Goal: Check status: Check status

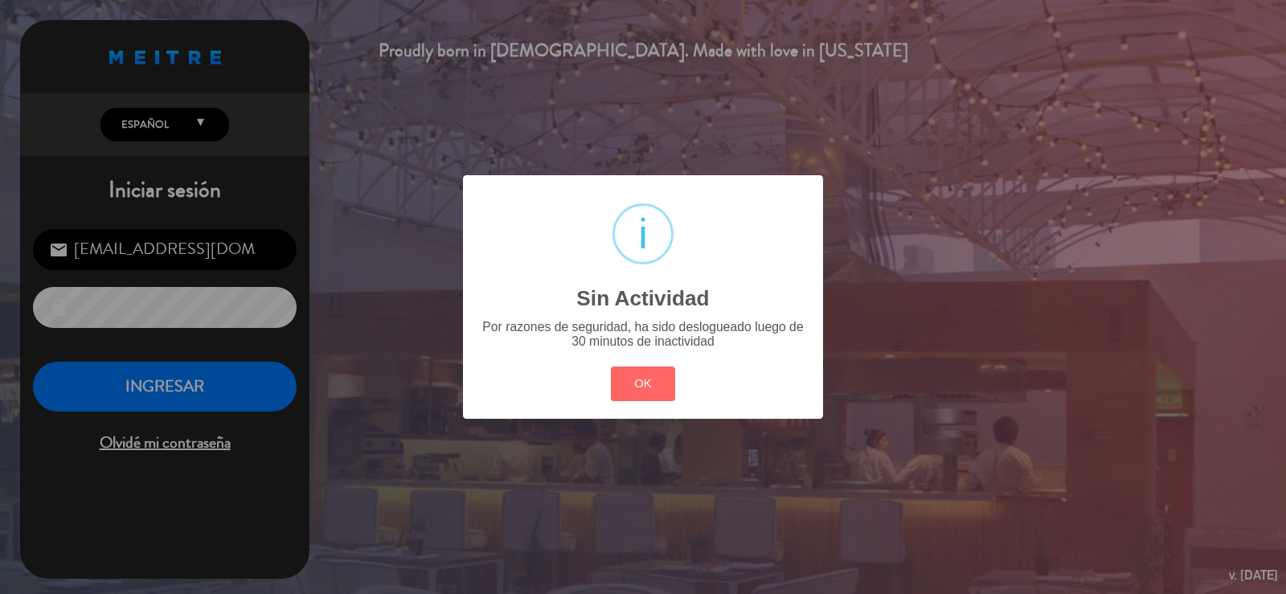
drag, startPoint x: 656, startPoint y: 387, endPoint x: 580, endPoint y: 393, distance: 76.6
click at [655, 388] on button "OK" at bounding box center [643, 384] width 65 height 35
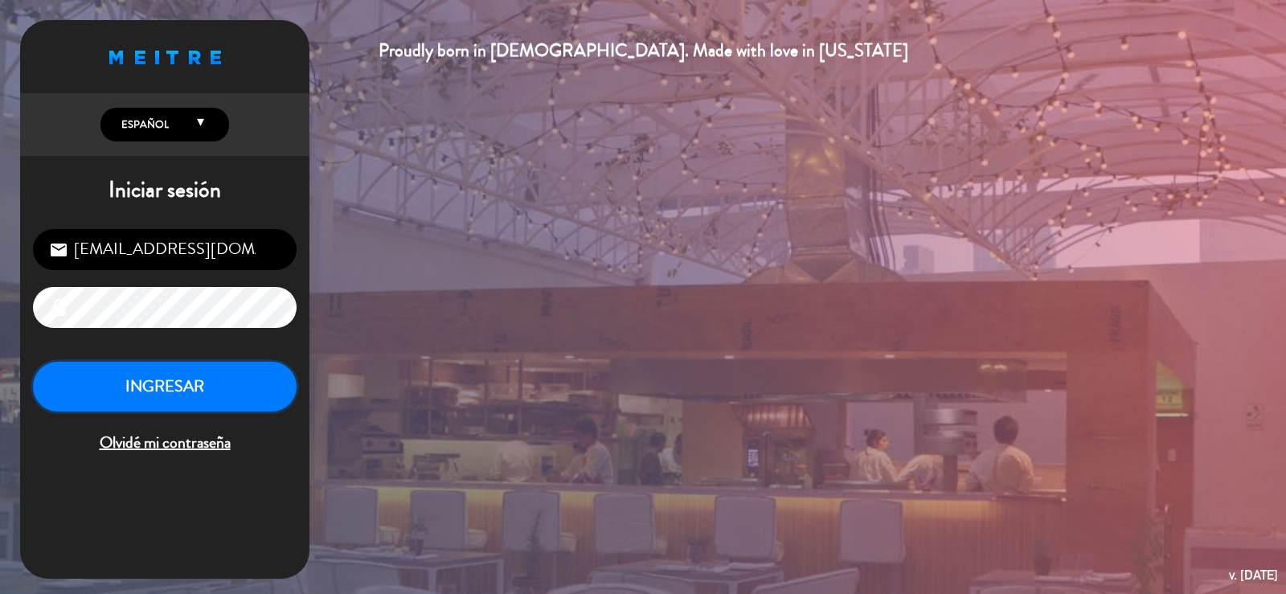
click at [231, 404] on button "INGRESAR" at bounding box center [165, 387] width 264 height 51
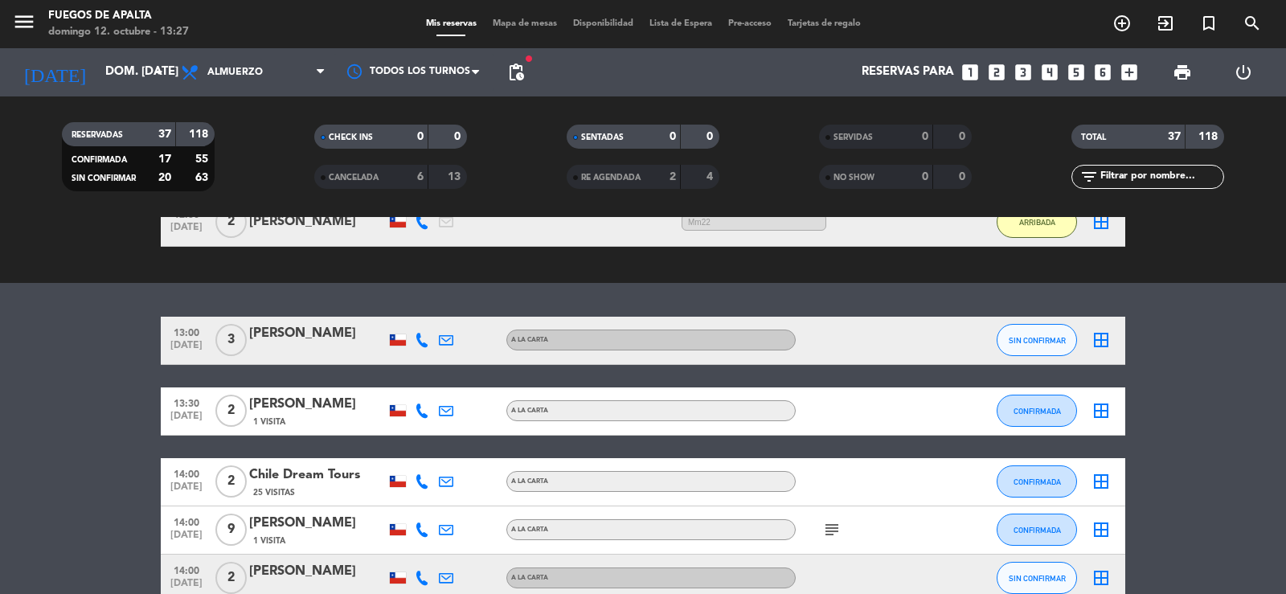
scroll to position [884, 0]
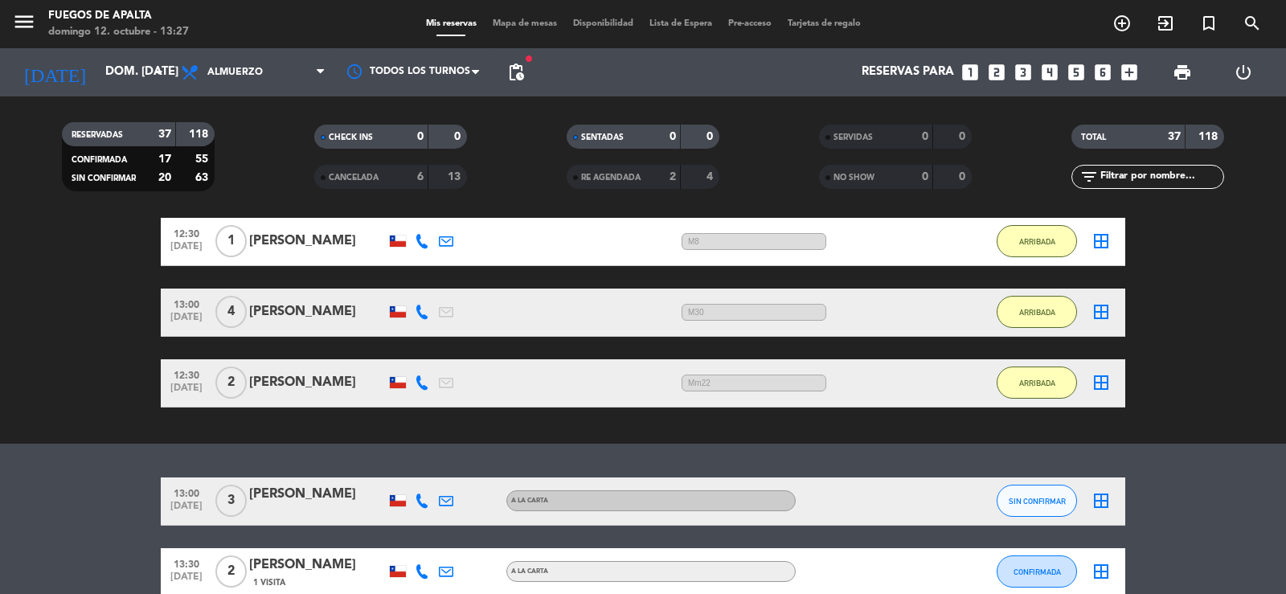
click at [403, 179] on div "6" at bounding box center [408, 177] width 32 height 18
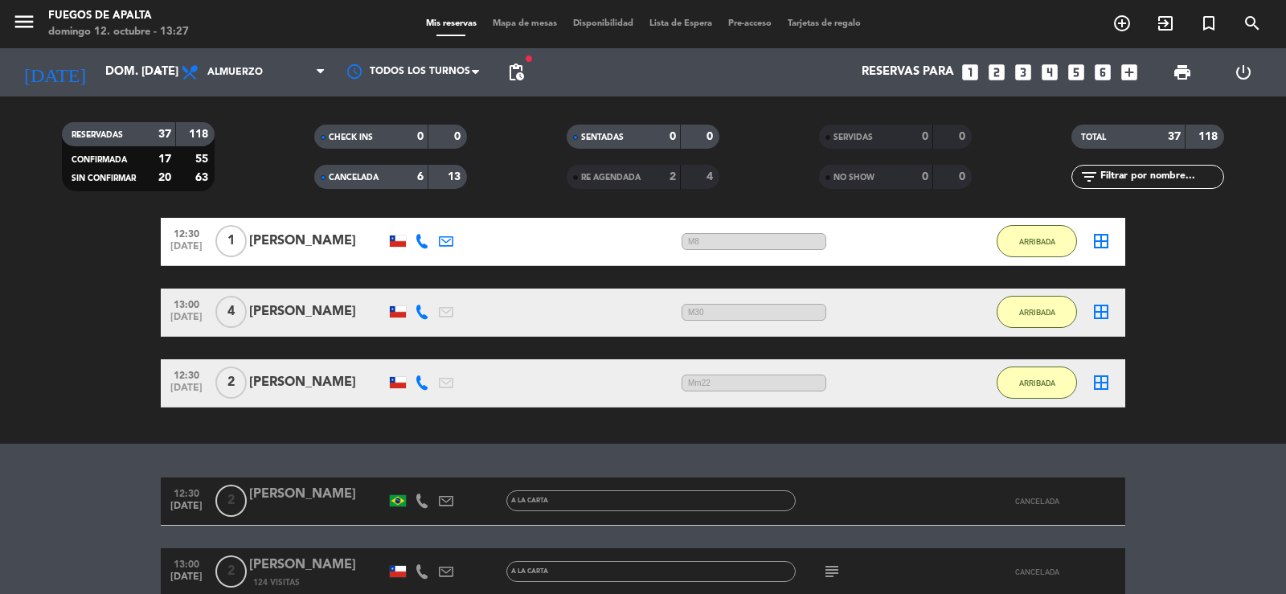
scroll to position [965, 0]
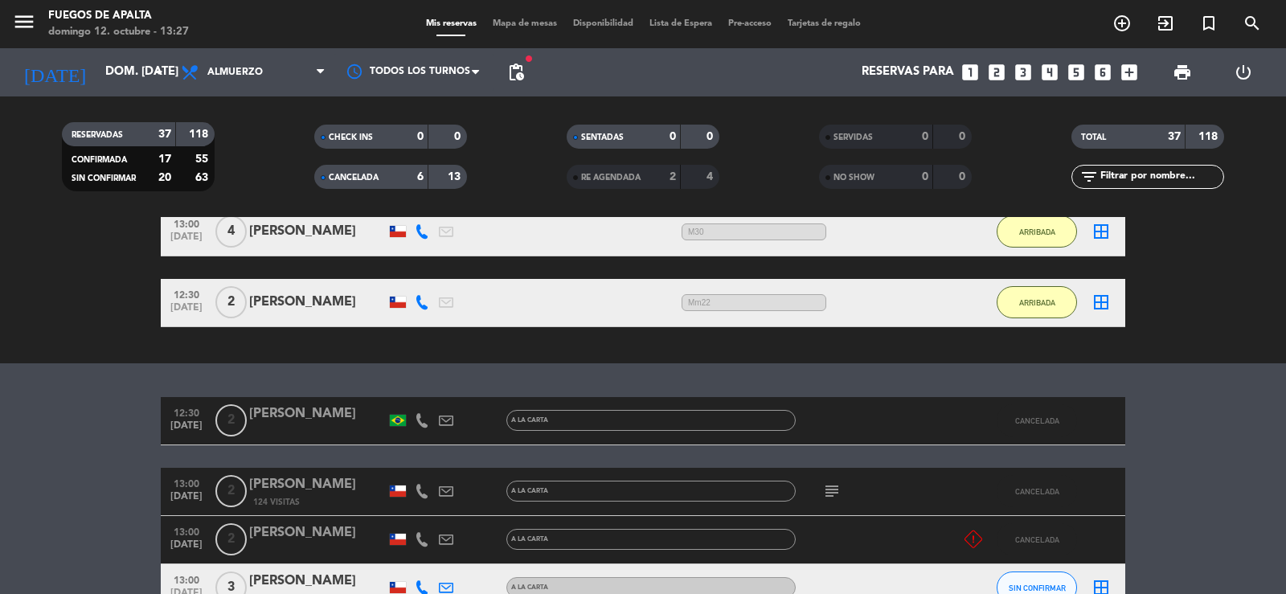
click at [385, 183] on div "CANCELADA" at bounding box center [355, 177] width 74 height 18
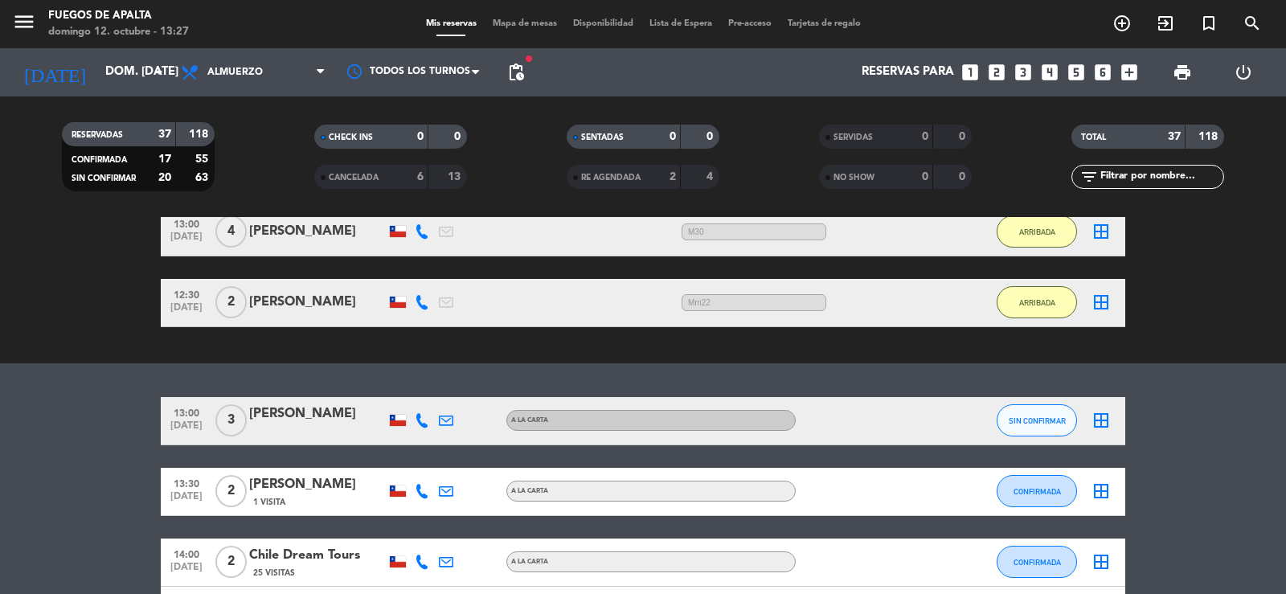
click at [361, 168] on div "CANCELADA" at bounding box center [355, 177] width 74 height 18
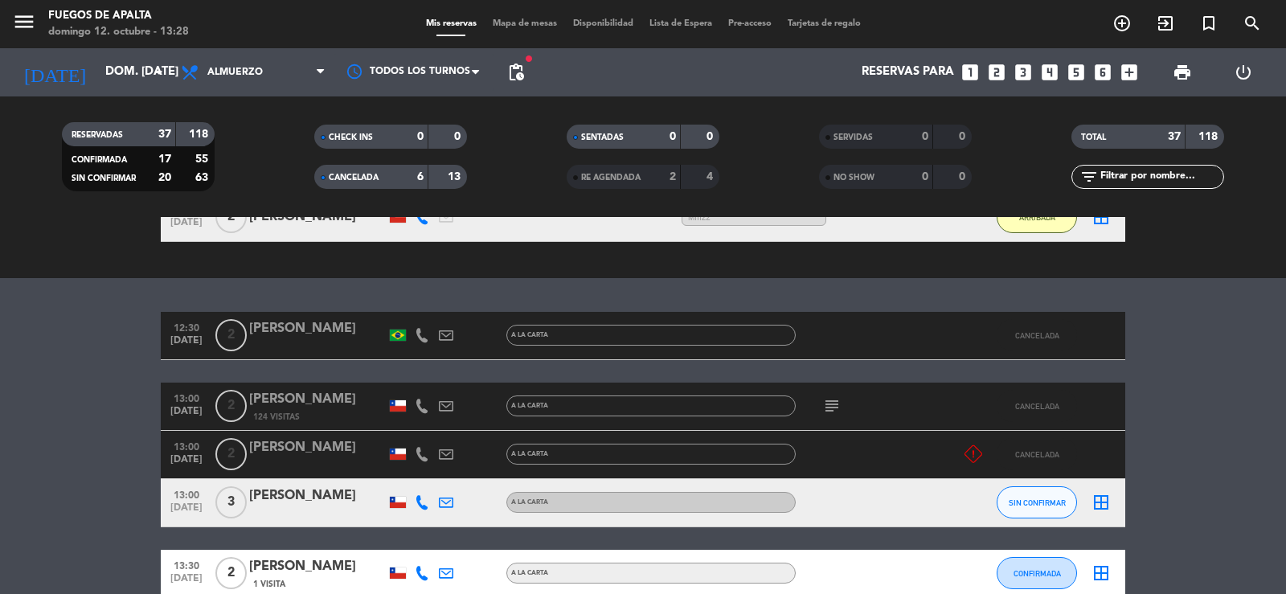
scroll to position [1045, 0]
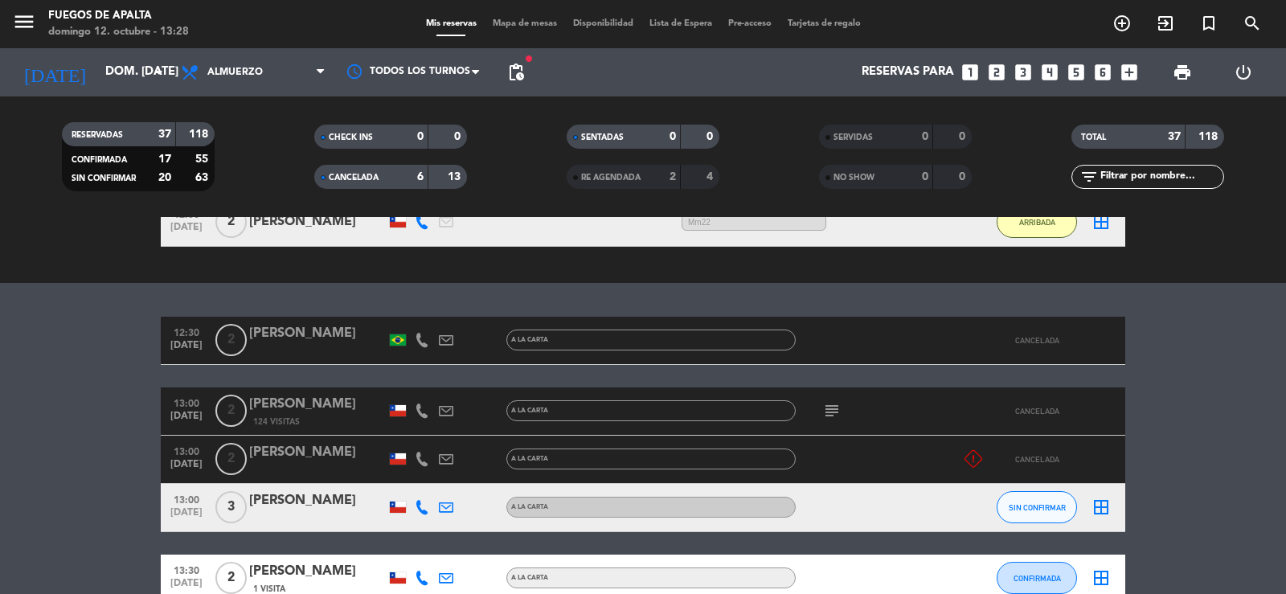
click at [371, 181] on span "CANCELADA" at bounding box center [354, 178] width 50 height 8
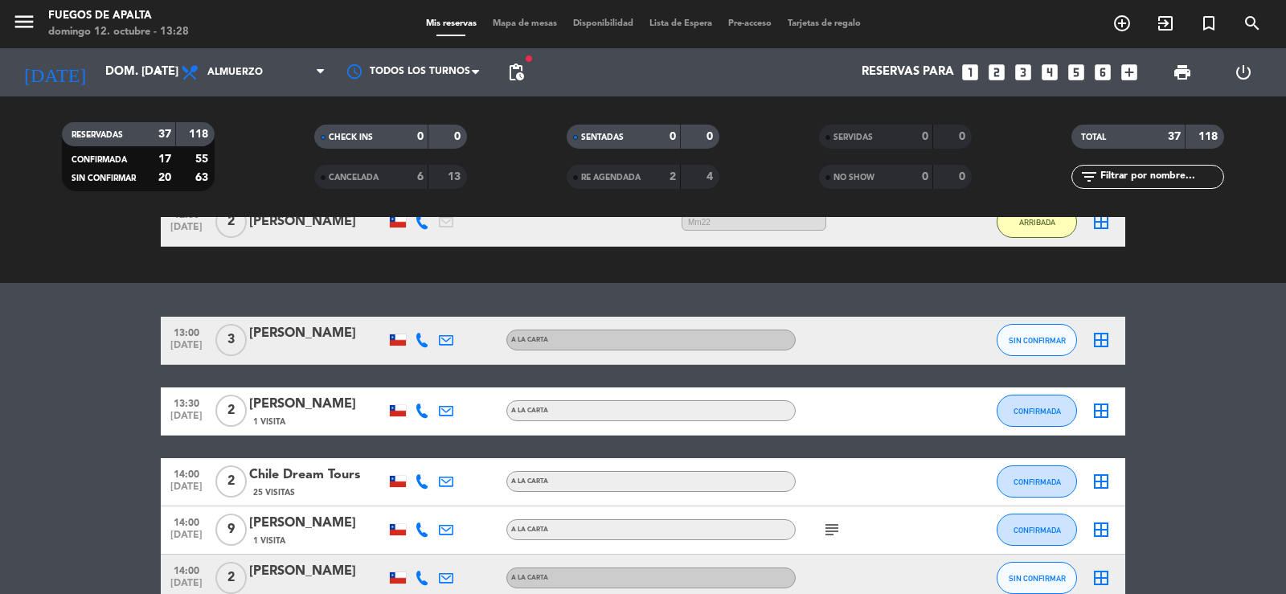
click at [387, 174] on div "CANCELADA" at bounding box center [355, 177] width 74 height 18
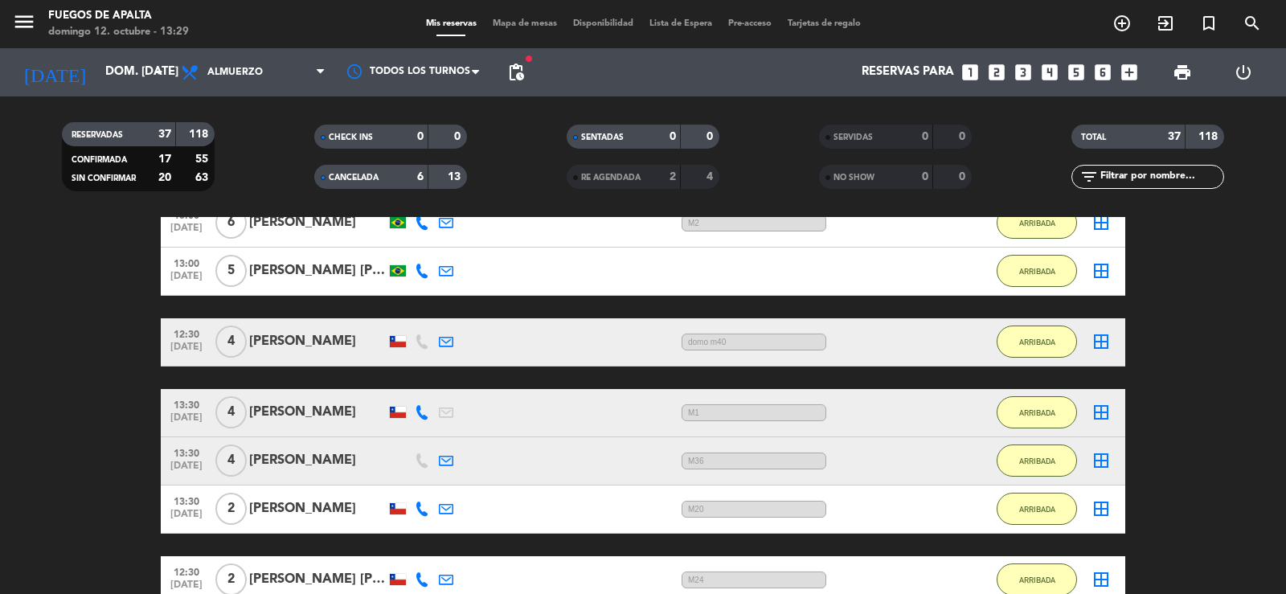
scroll to position [0, 0]
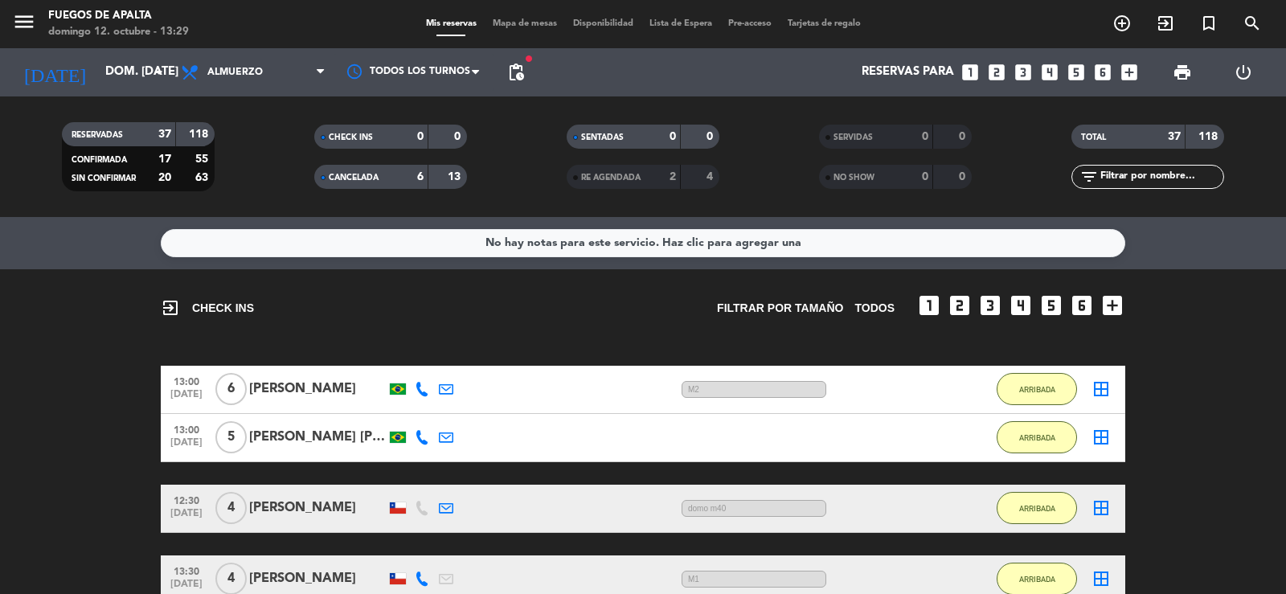
click at [349, 179] on span "CANCELADA" at bounding box center [354, 178] width 50 height 8
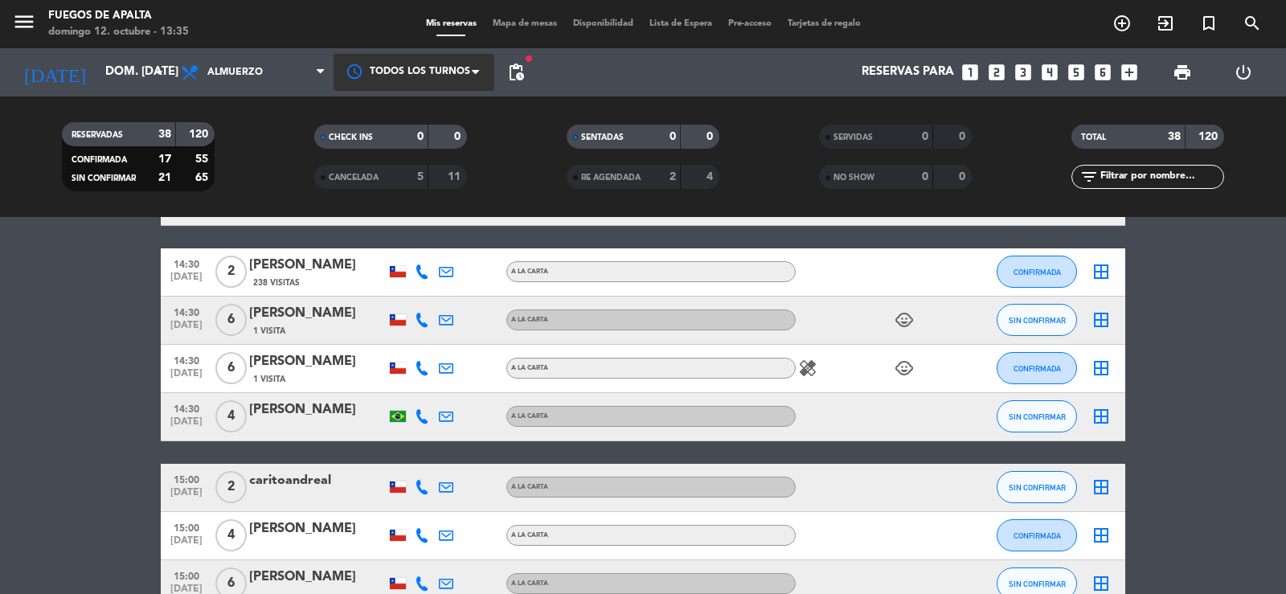
scroll to position [1518, 0]
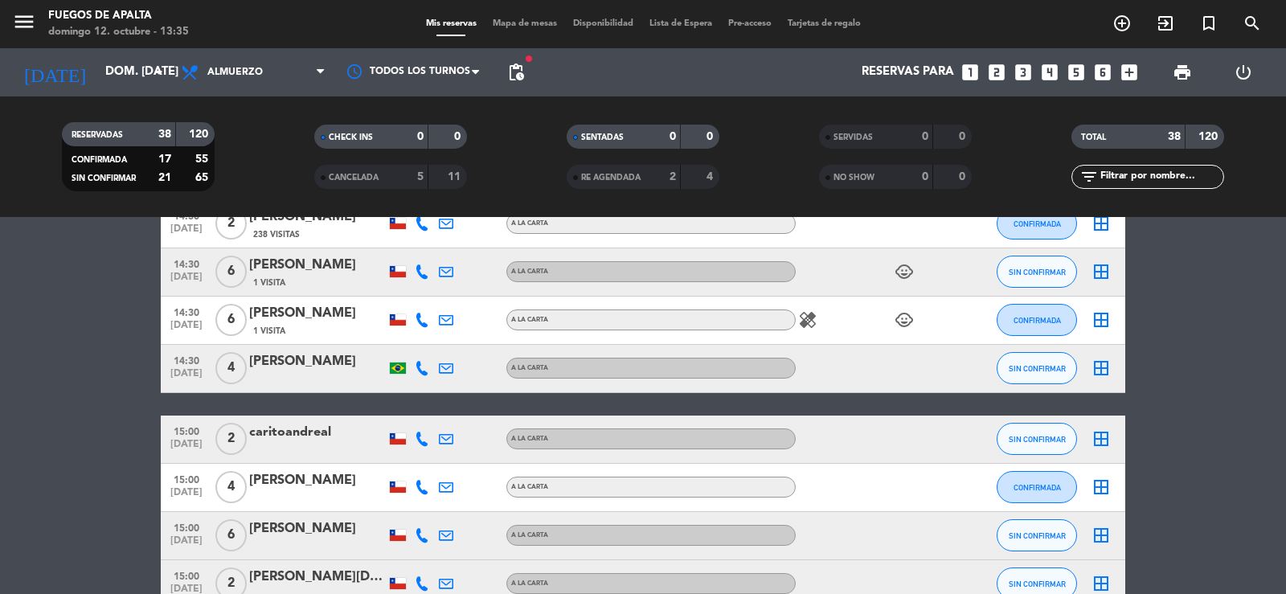
drag, startPoint x: 0, startPoint y: 366, endPoint x: 69, endPoint y: 321, distance: 82.5
click at [27, 349] on bookings-row "13:00 [DATE] 3 [PERSON_NAME] A [PERSON_NAME] SIN CONFIRMAR border_all 13:30 [DA…" at bounding box center [643, 478] width 1286 height 1174
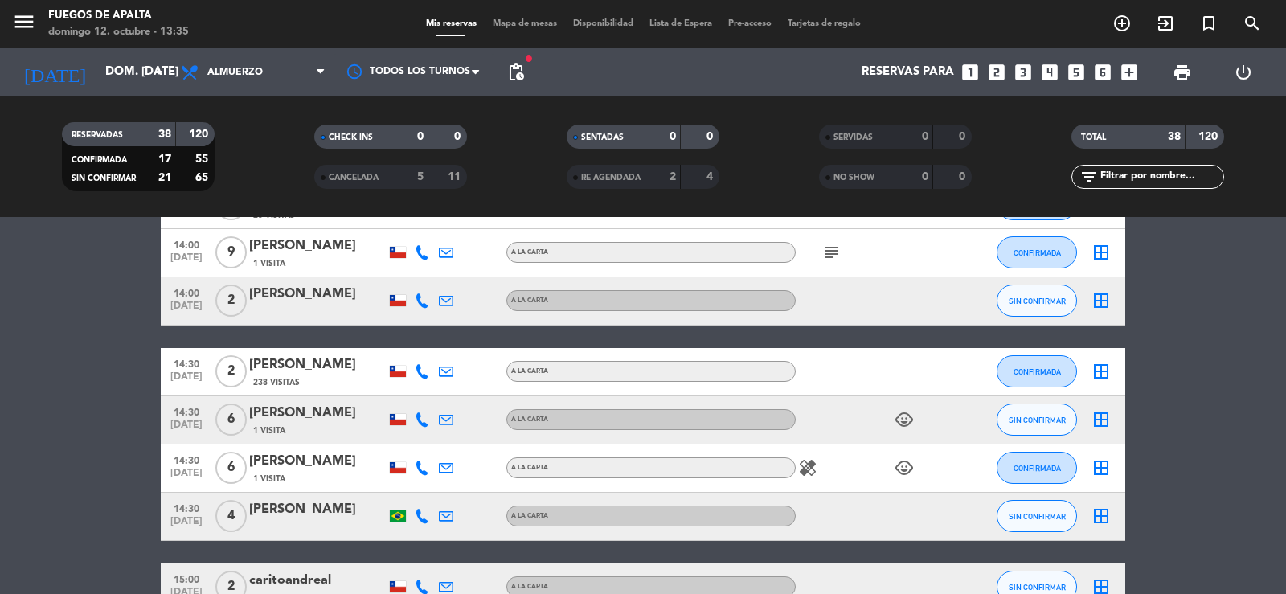
scroll to position [1350, 0]
